Goal: Information Seeking & Learning: Learn about a topic

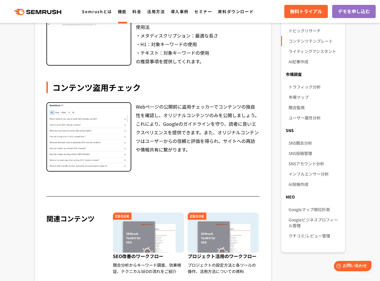
scroll to position [209, 0]
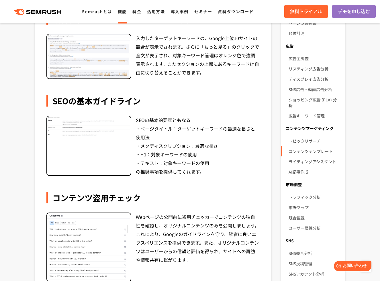
click at [110, 70] on img at bounding box center [89, 56] width 84 height 44
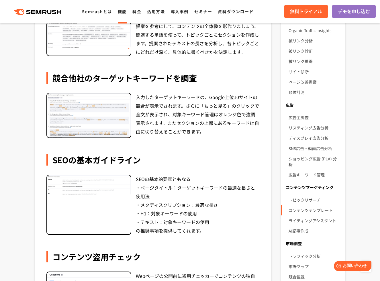
click at [114, 51] on div at bounding box center [88, 39] width 85 height 34
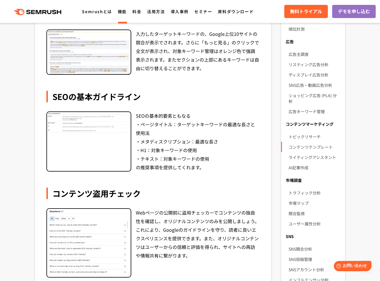
scroll to position [0, 0]
